Goal: Task Accomplishment & Management: Manage account settings

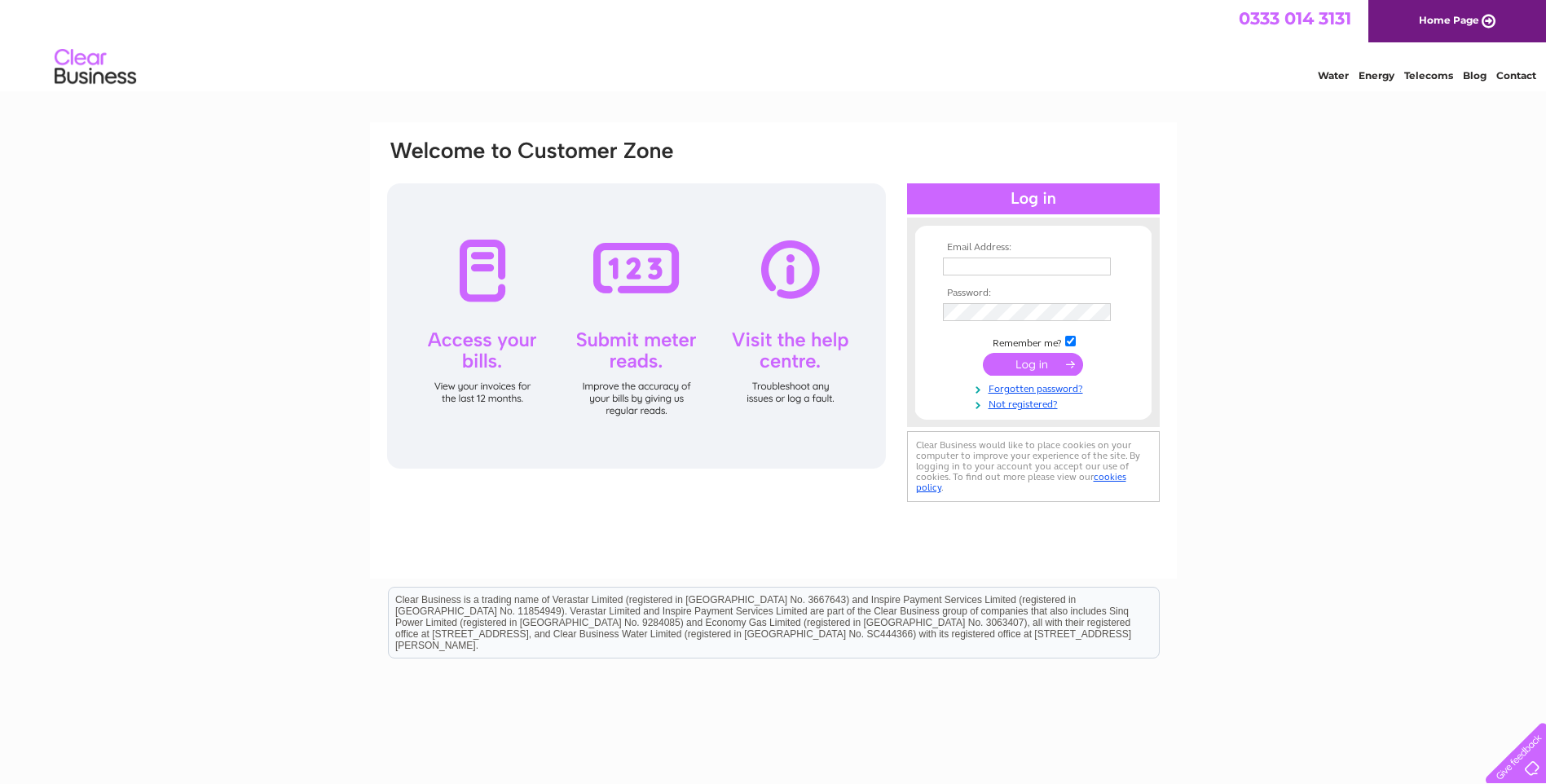
click at [967, 266] on input "text" at bounding box center [1027, 266] width 168 height 18
type input "[EMAIL_ADDRESS][DOMAIN_NAME]"
click at [1046, 366] on input "submit" at bounding box center [1033, 366] width 100 height 23
click at [1039, 361] on input "submit" at bounding box center [1033, 364] width 100 height 23
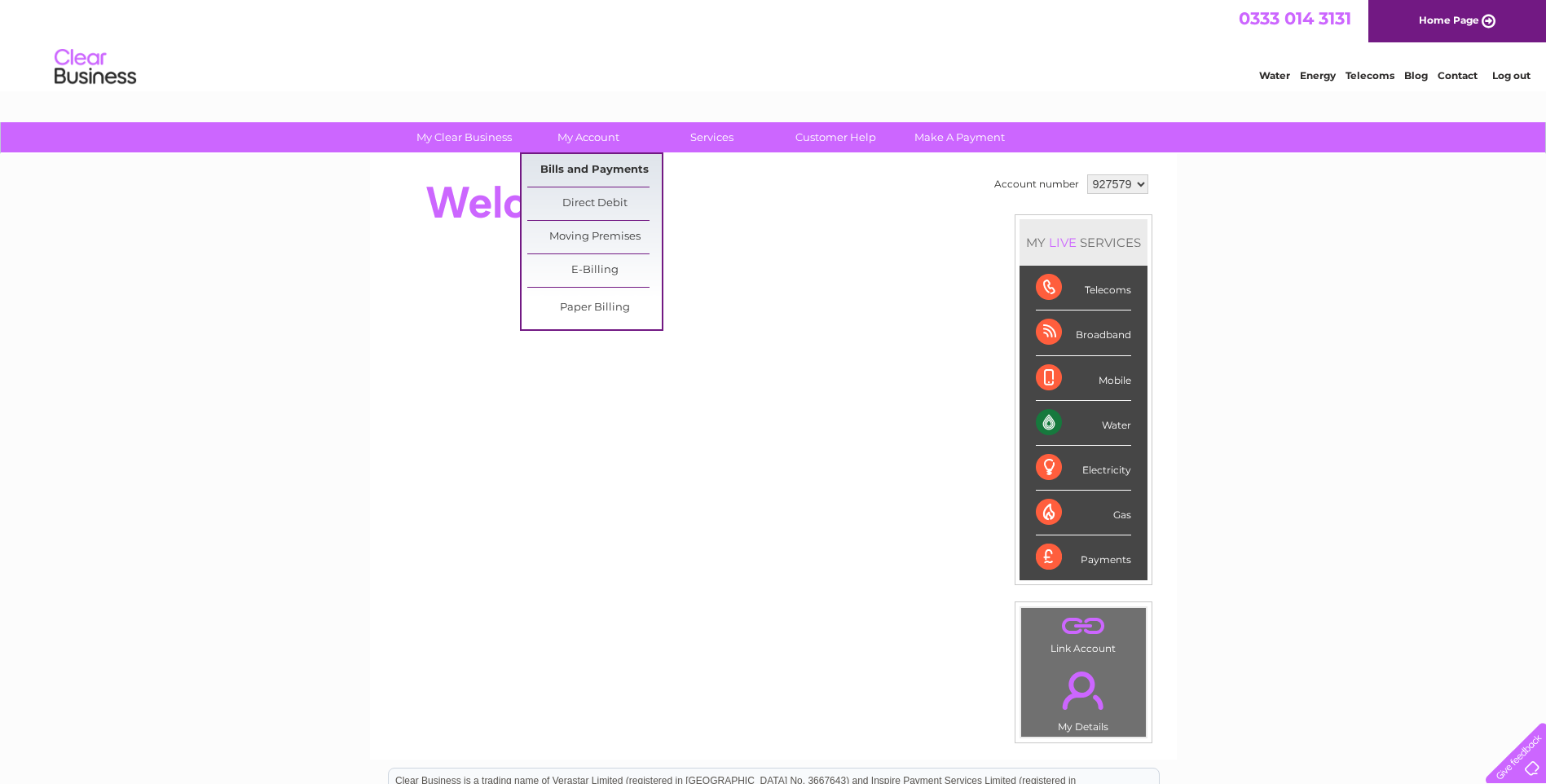
click at [595, 171] on link "Bills and Payments" at bounding box center [594, 170] width 135 height 33
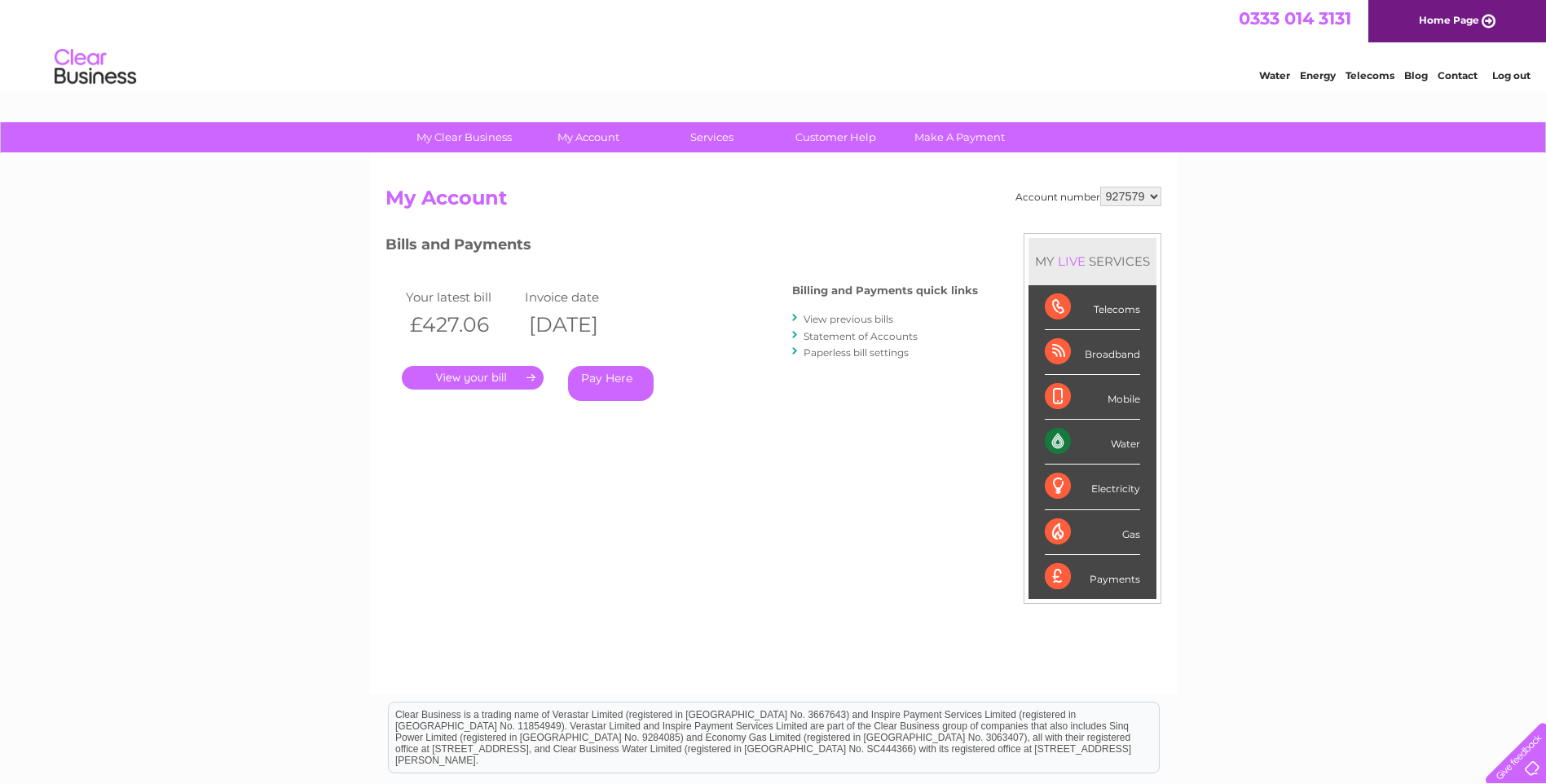
click at [490, 380] on link "." at bounding box center [472, 377] width 141 height 24
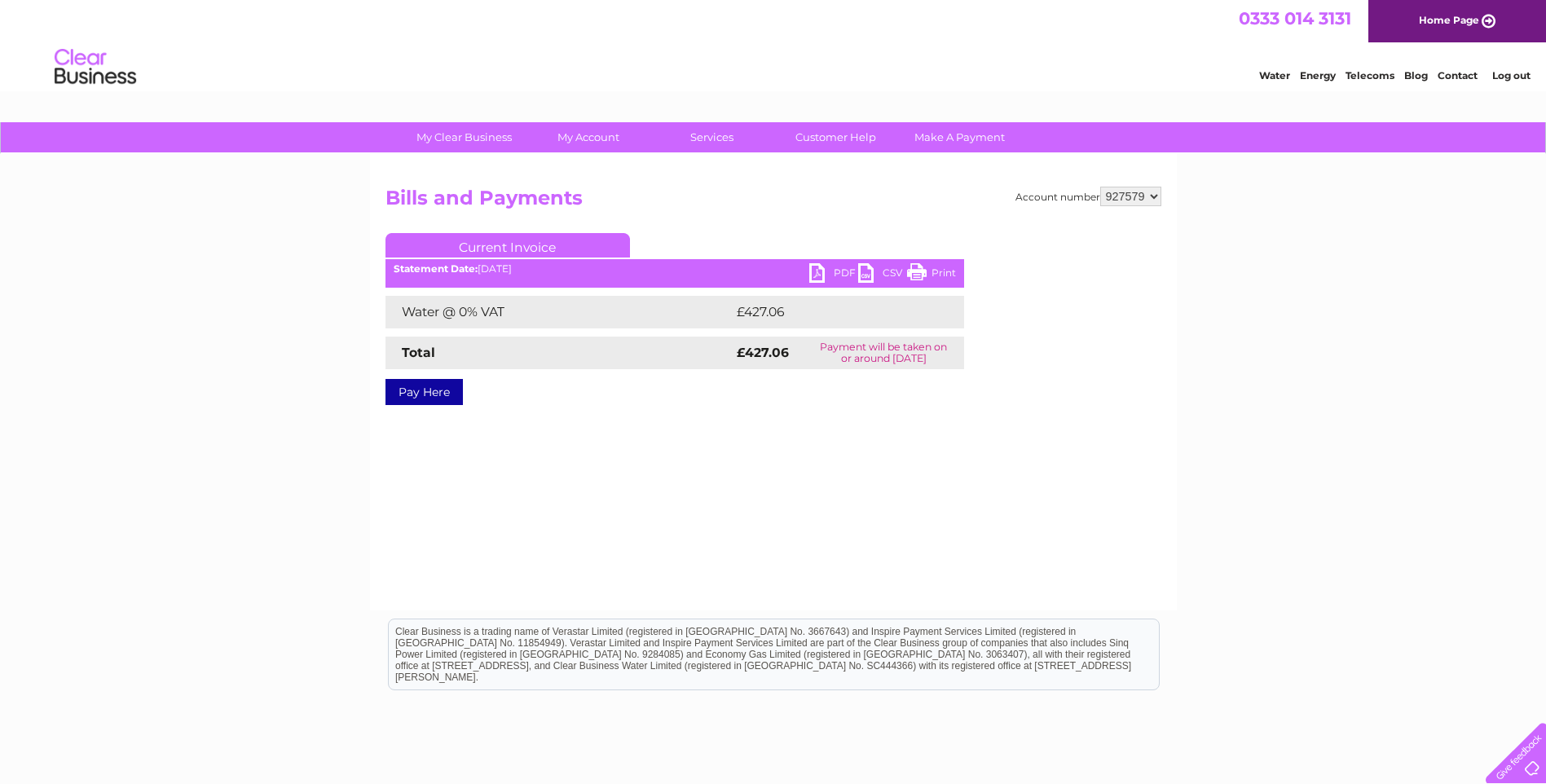
click at [813, 272] on link "PDF" at bounding box center [834, 274] width 49 height 24
click at [818, 274] on link "PDF" at bounding box center [834, 274] width 49 height 24
click at [1509, 77] on link "Log out" at bounding box center [1511, 74] width 39 height 12
